Goal: Book appointment/travel/reservation

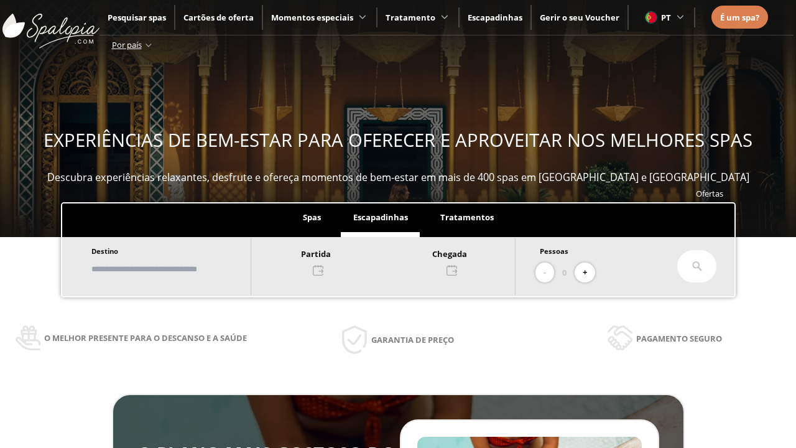
click at [175, 269] on input "text" at bounding box center [165, 269] width 155 height 22
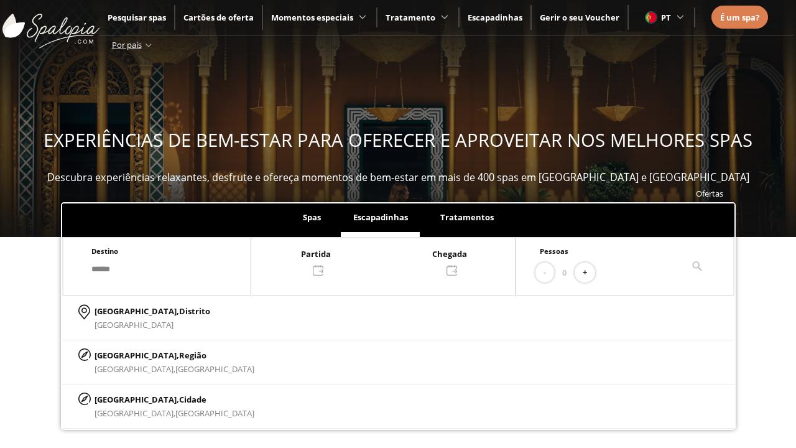
type input "******"
click at [124, 398] on p "[GEOGRAPHIC_DATA], Cidade" at bounding box center [174, 399] width 160 height 14
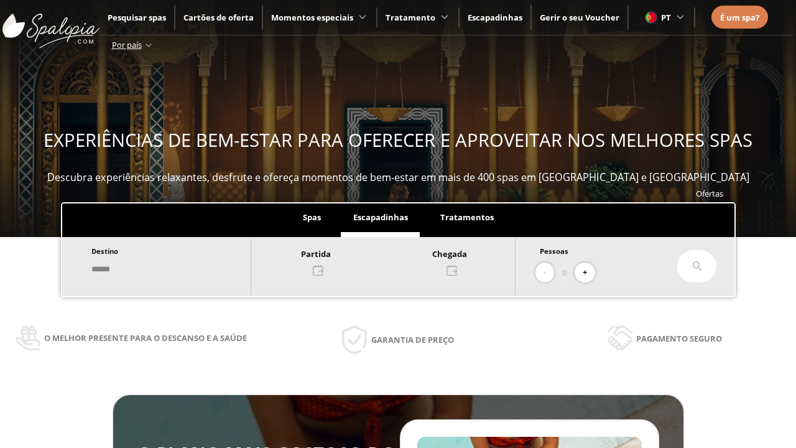
click at [395, 260] on div at bounding box center [383, 261] width 264 height 30
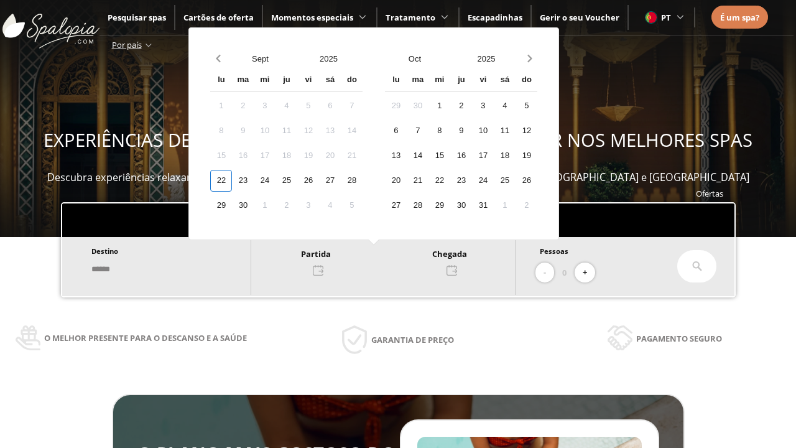
click at [275, 180] on div "24" at bounding box center [265, 181] width 22 height 22
click at [297, 180] on div "25" at bounding box center [286, 181] width 22 height 22
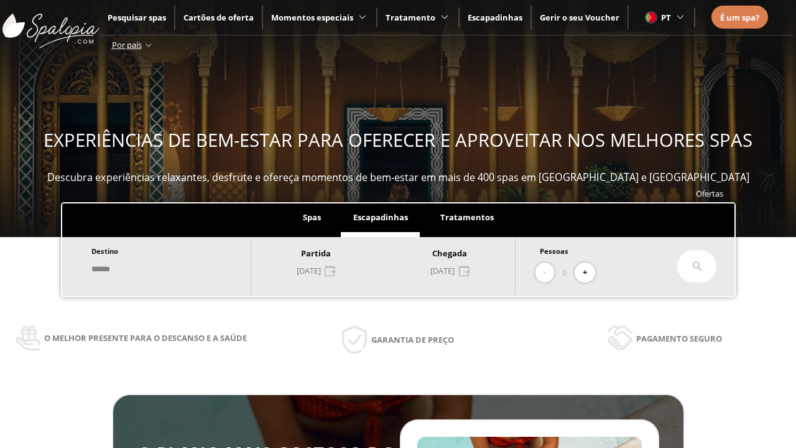
click at [589, 272] on button "+" at bounding box center [584, 272] width 21 height 21
click at [697, 266] on icon at bounding box center [697, 266] width 10 height 10
